Goal: Communication & Community: Share content

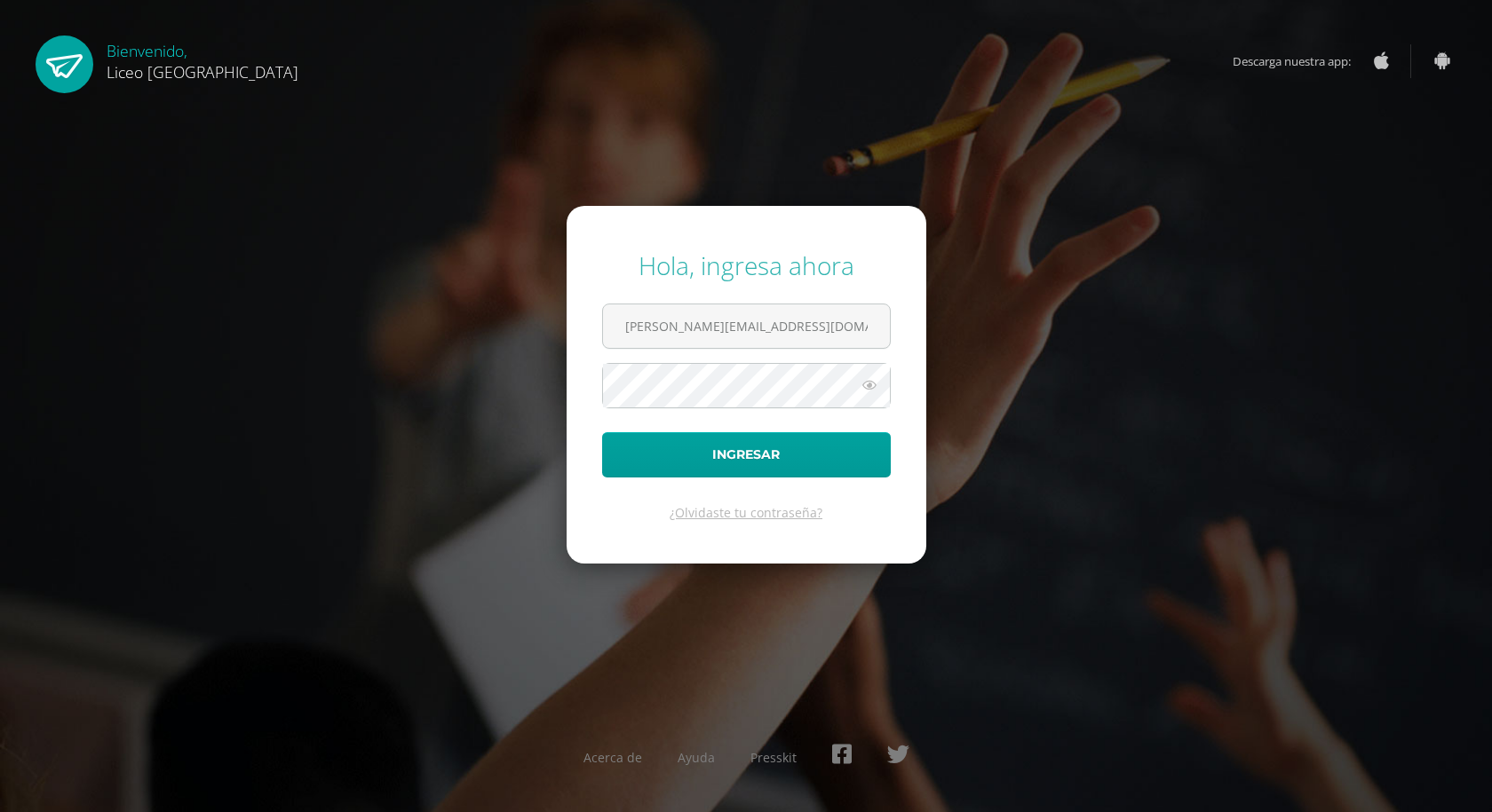
click at [602, 433] on button "Ingresar" at bounding box center [746, 456] width 288 height 46
click at [704, 338] on input "text" at bounding box center [747, 327] width 287 height 44
type input "[PERSON_NAME][EMAIL_ADDRESS][DOMAIN_NAME]"
click at [602, 433] on button "Ingresar" at bounding box center [746, 456] width 288 height 46
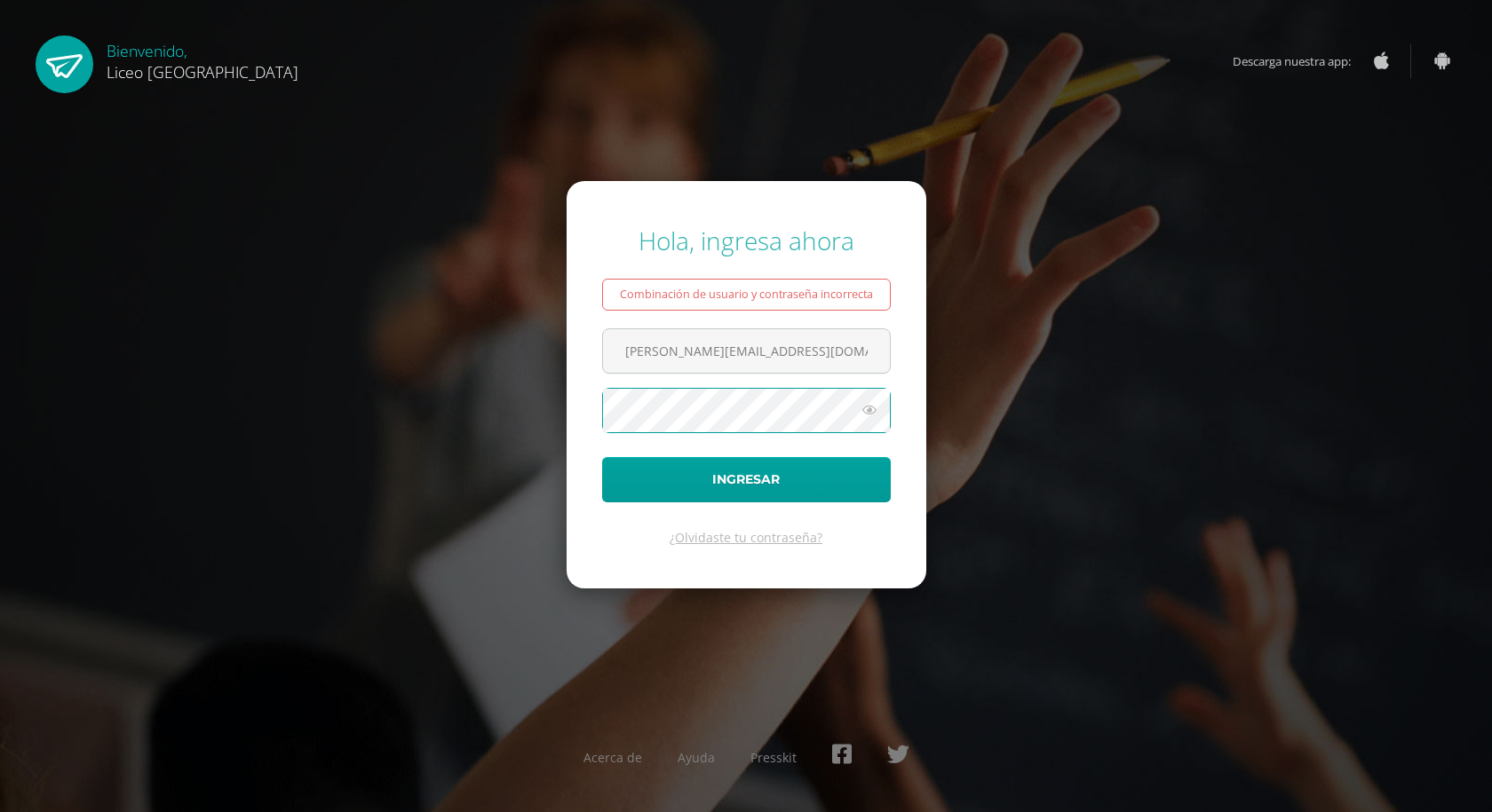
click at [602, 457] on button "Ingresar" at bounding box center [746, 480] width 288 height 46
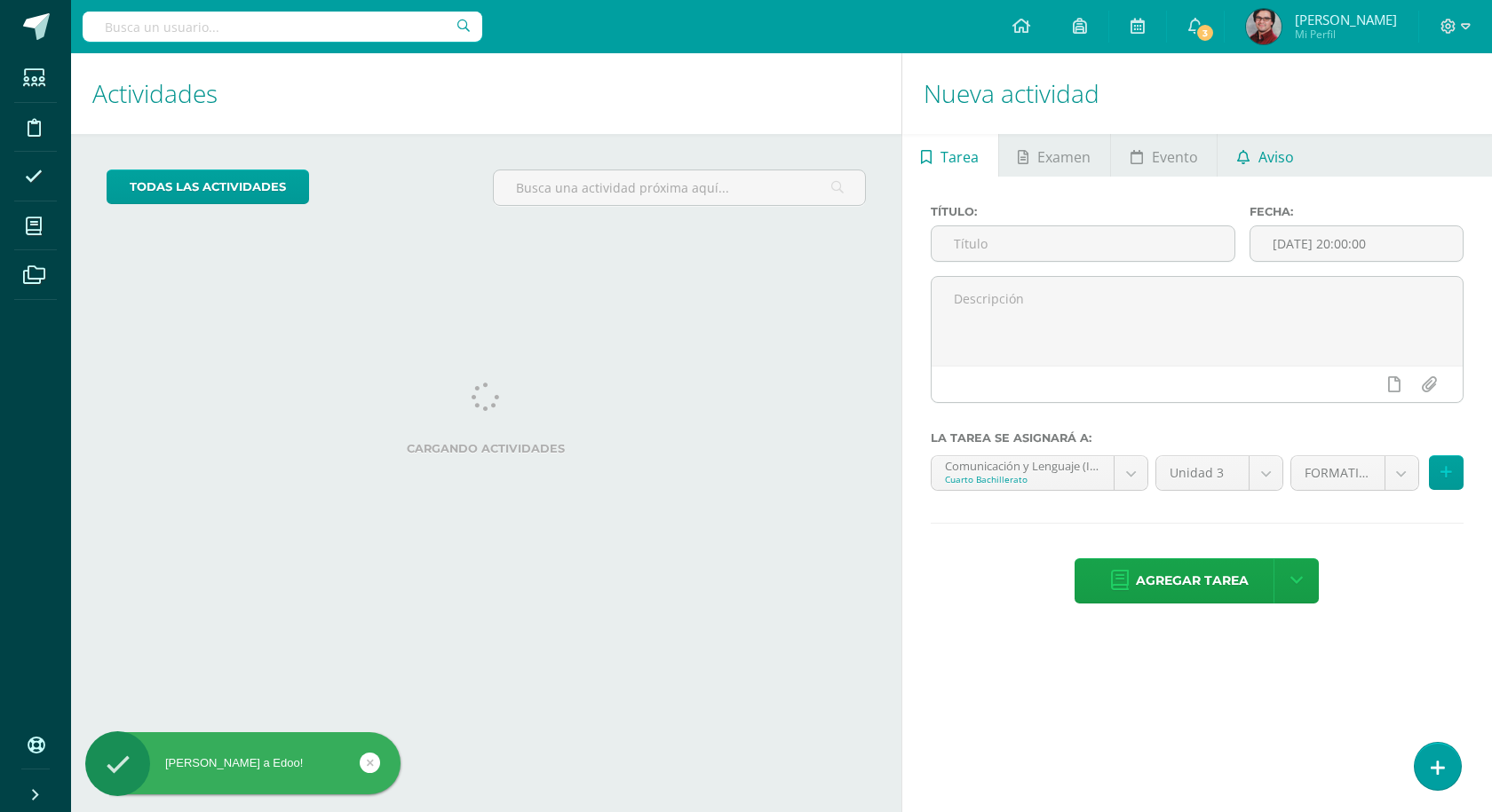
click at [1277, 152] on span "Aviso" at bounding box center [1277, 156] width 36 height 43
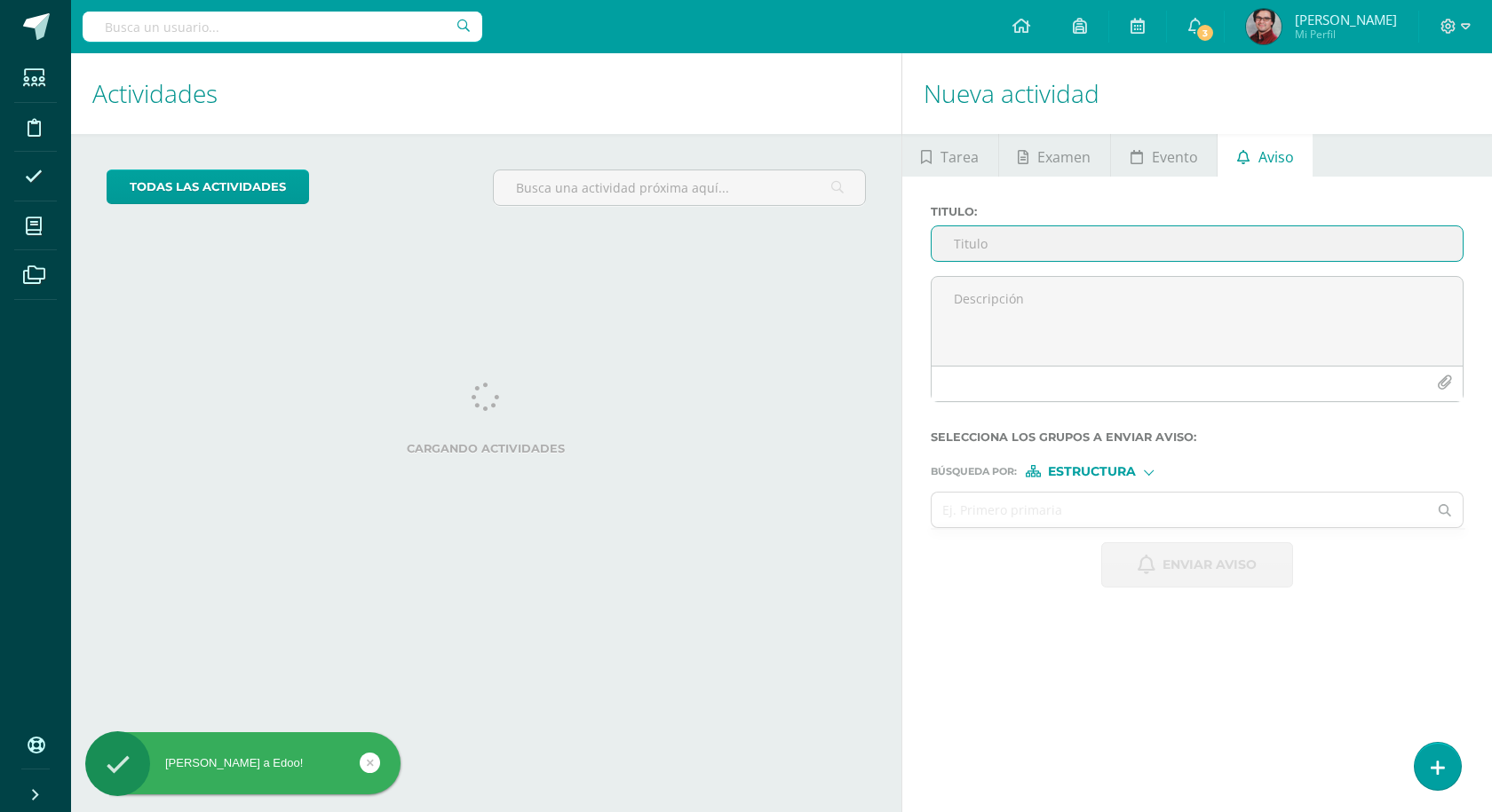
click at [1002, 251] on input "Titulo :" at bounding box center [1198, 244] width 531 height 35
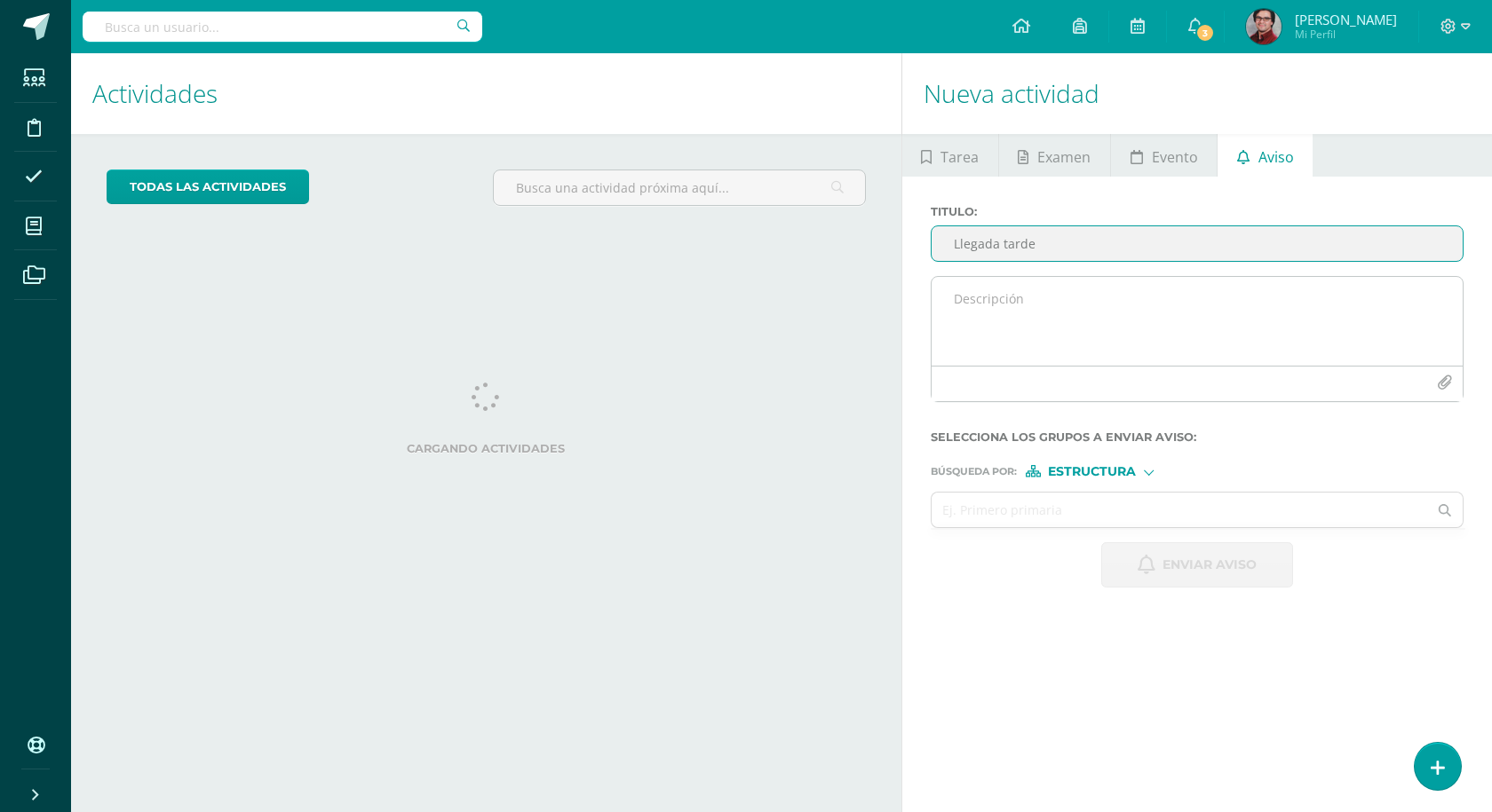
type input "Llegada tarde"
click at [987, 296] on textarea at bounding box center [1198, 322] width 531 height 89
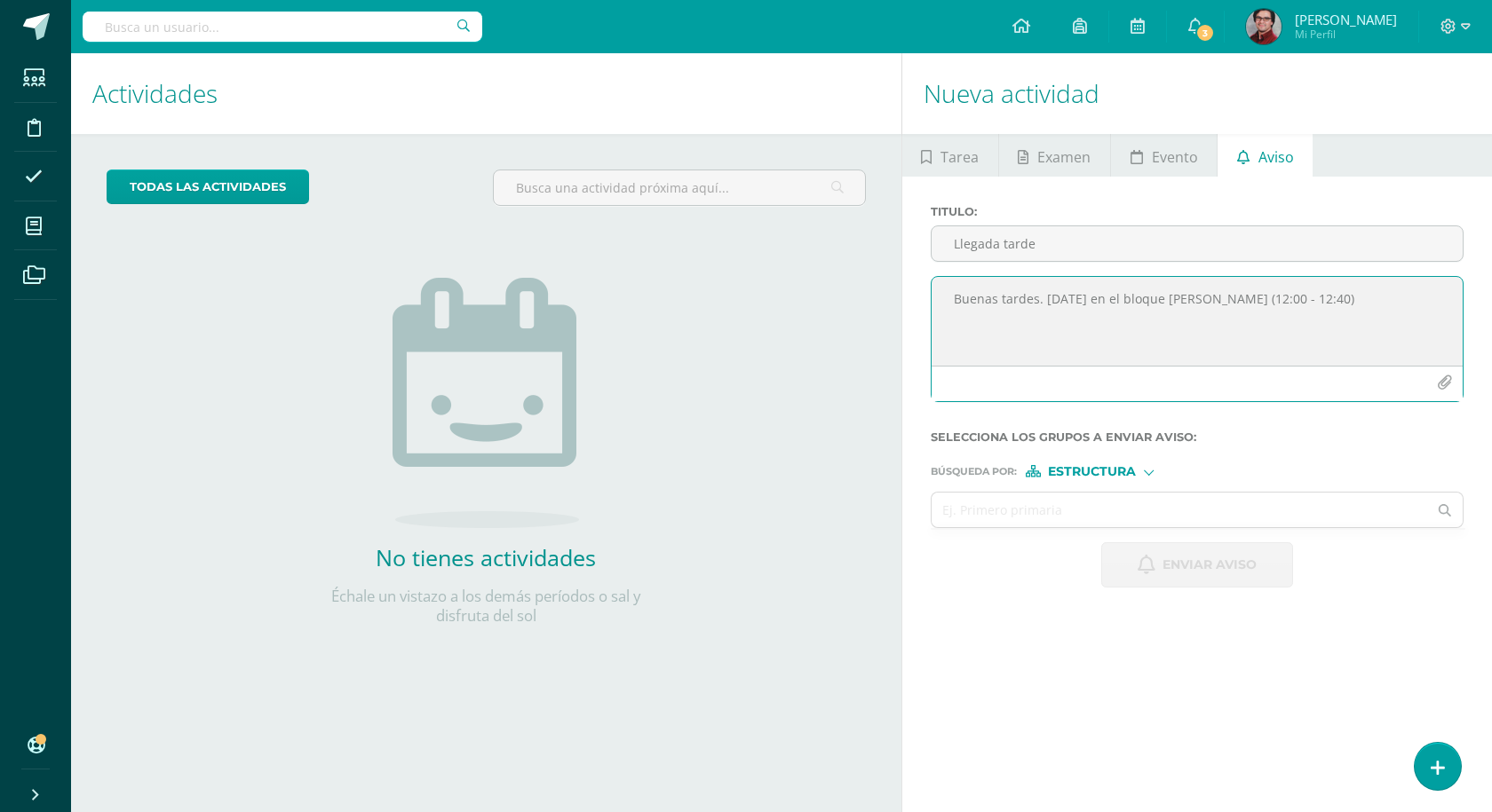
drag, startPoint x: 1101, startPoint y: 296, endPoint x: 1074, endPoint y: 294, distance: 27.1
click at [1074, 294] on textarea "Buenas tardes. Hoy en el bloque de inglés (12:00 - 12:40)" at bounding box center [1198, 322] width 531 height 89
click at [1377, 312] on textarea "Buenas tardes. Hoy al momento del bloque de inglés (12:00 - 12:40)" at bounding box center [1198, 322] width 531 height 89
drag, startPoint x: 1269, startPoint y: 322, endPoint x: 960, endPoint y: 283, distance: 311.5
click at [960, 283] on textarea "Buenas tardes. Hoy al momento del bloque de inglés (12:00 - 12:40), el estudian…" at bounding box center [1198, 322] width 531 height 89
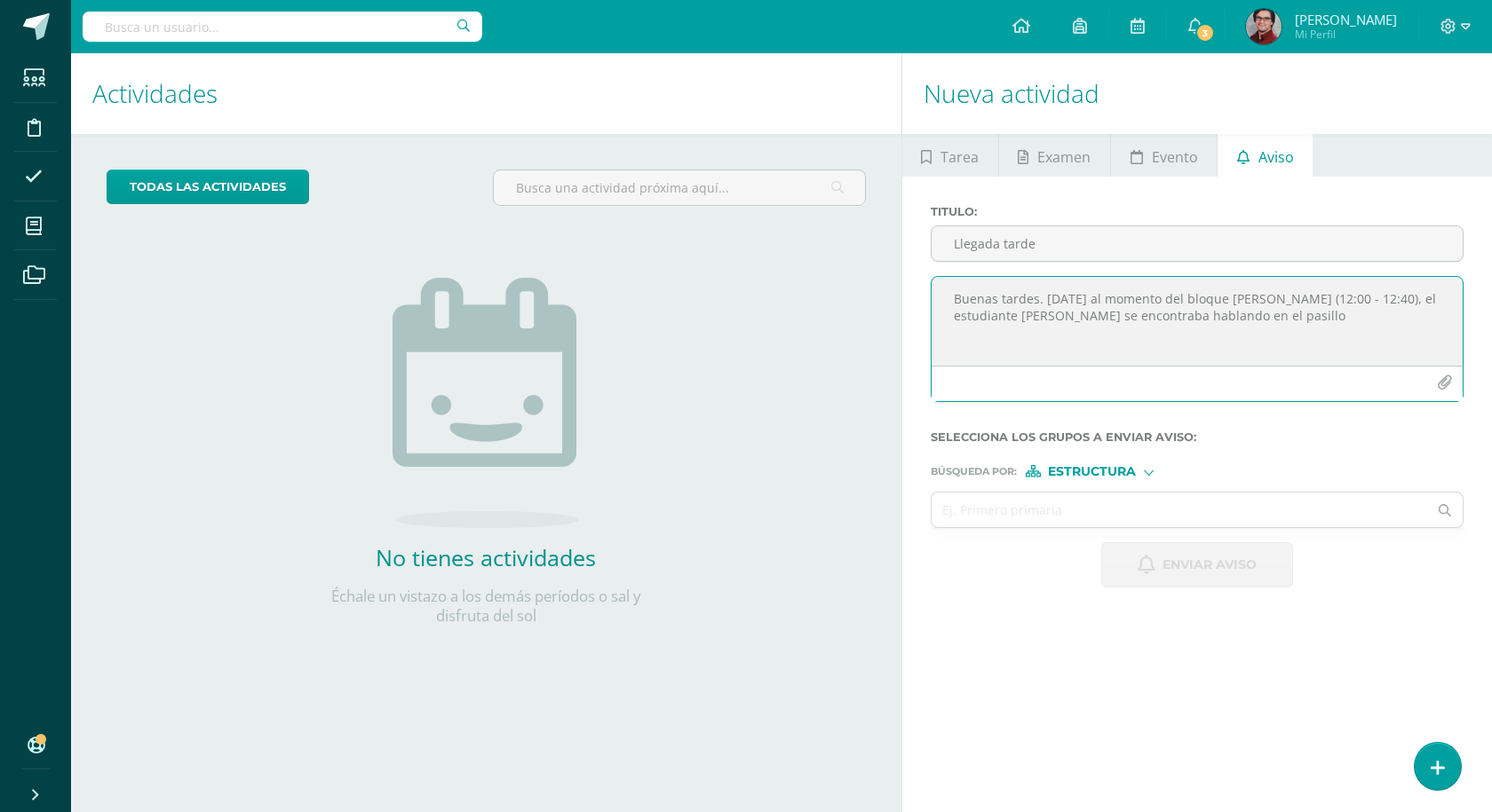
type textarea "B"
